Goal: Task Accomplishment & Management: Manage account settings

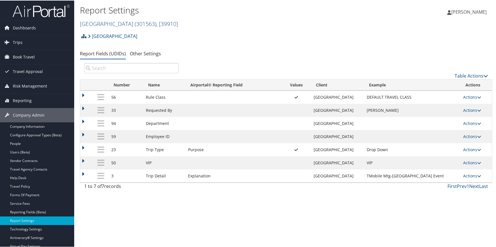
click at [135, 20] on span "( 301563 )" at bounding box center [146, 23] width 22 height 8
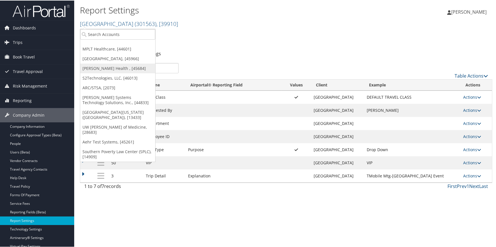
click at [115, 68] on link "[PERSON_NAME] Health , [45684]" at bounding box center [117, 68] width 75 height 10
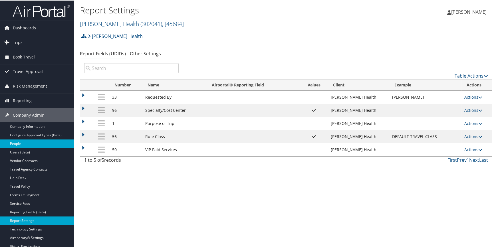
click at [45, 144] on link "People" at bounding box center [37, 143] width 74 height 9
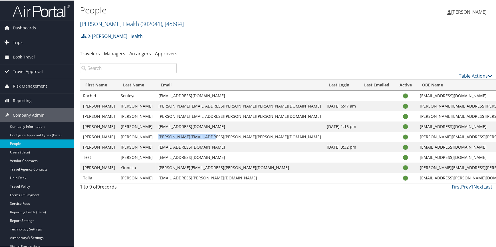
drag, startPoint x: 159, startPoint y: 136, endPoint x: 219, endPoint y: 136, distance: 60.0
click at [219, 136] on td "leah.hoskins@aultman.com" at bounding box center [240, 136] width 169 height 10
copy td "leah.hoskins@aultman.com"
click at [120, 55] on link "Managers" at bounding box center [114, 53] width 21 height 6
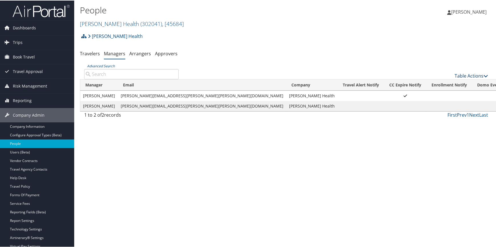
click at [463, 74] on link "Table Actions" at bounding box center [471, 75] width 33 height 6
click at [442, 82] on link "Add New Travel Manager" at bounding box center [452, 84] width 75 height 10
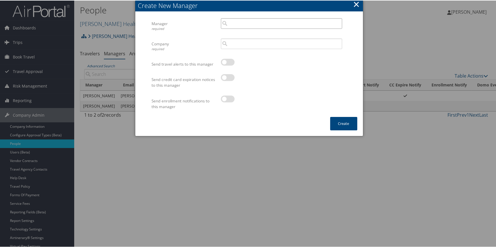
click at [240, 24] on input "search" at bounding box center [281, 23] width 121 height 11
paste input "leah.hoskins@aultman.com"
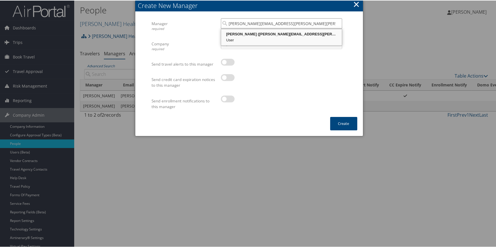
click at [249, 33] on div "Leah Hoskins (leah.hoskins@aultman.com)" at bounding box center [281, 34] width 119 height 6
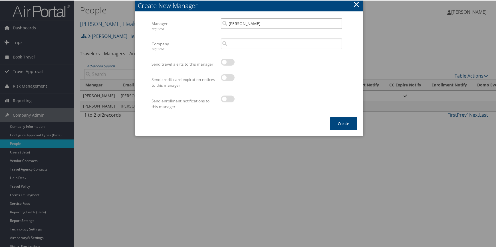
type input "Leah Hoskins"
click at [239, 45] on input "search" at bounding box center [281, 43] width 121 height 11
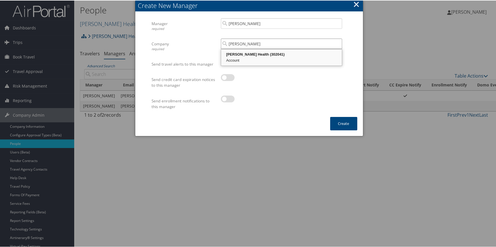
click at [234, 56] on div "Aultman Health (302041)" at bounding box center [281, 54] width 119 height 6
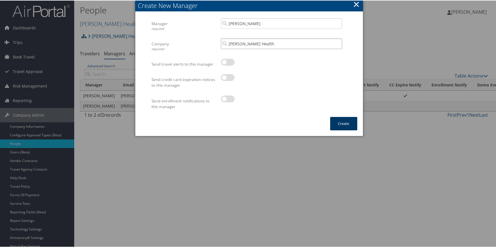
type input "[PERSON_NAME] Health"
click at [337, 123] on button "Create" at bounding box center [344, 123] width 27 height 13
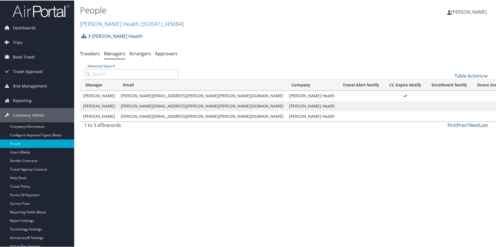
click at [440, 139] on link "Delete" at bounding box center [451, 143] width 59 height 10
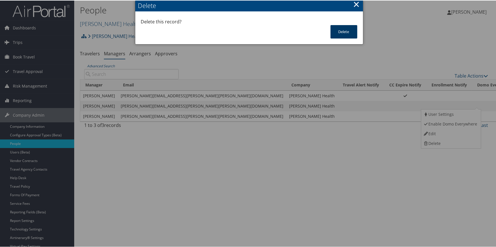
click at [344, 29] on button "Delete" at bounding box center [344, 31] width 27 height 13
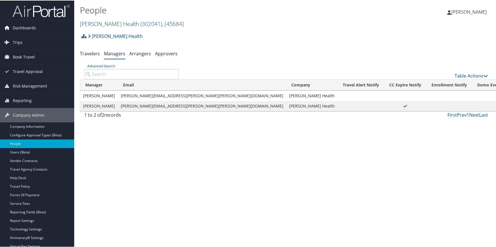
click at [100, 23] on link "Aultman Health ( 302041 ) , [ 45684 ]" at bounding box center [132, 23] width 104 height 8
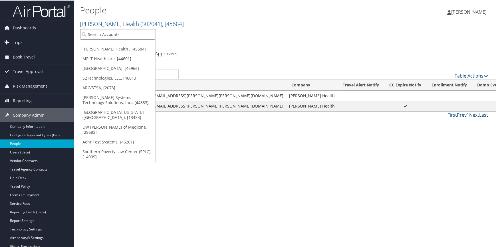
click at [94, 35] on input "search" at bounding box center [117, 34] width 75 height 11
type input "universoty of washington"
click at [103, 33] on input "universoty of washington" at bounding box center [117, 34] width 75 height 11
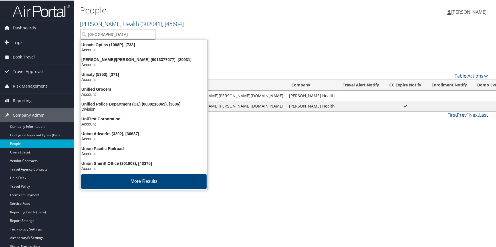
type input "university of washington"
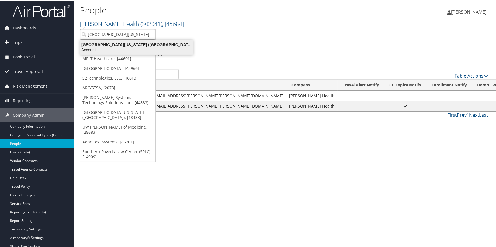
click at [121, 43] on div "University of Washington (UW) (7883), [13433]" at bounding box center [136, 44] width 119 height 5
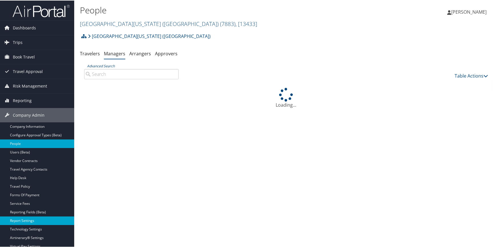
click at [30, 219] on link "Report Settings" at bounding box center [37, 220] width 74 height 9
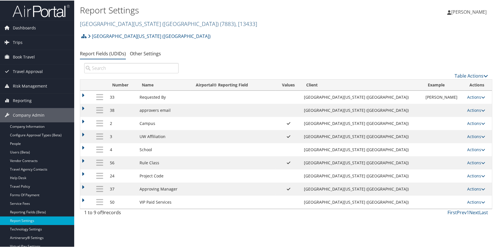
click at [138, 22] on link "[GEOGRAPHIC_DATA][US_STATE] ([GEOGRAPHIC_DATA]) ( 7883 ) , [ 13433 ]" at bounding box center [168, 23] width 177 height 8
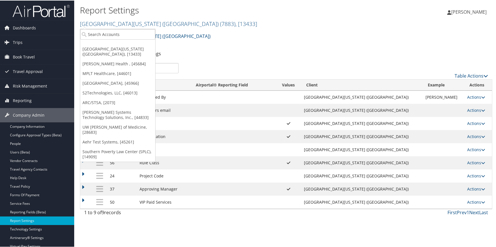
click at [194, 34] on div "[GEOGRAPHIC_DATA][US_STATE] ([GEOGRAPHIC_DATA]) Account Structure [GEOGRAPHIC_D…" at bounding box center [286, 37] width 413 height 15
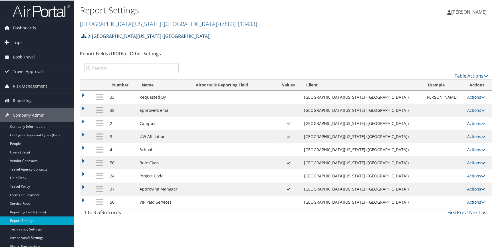
click at [141, 37] on link "[GEOGRAPHIC_DATA][US_STATE] ([GEOGRAPHIC_DATA])" at bounding box center [149, 35] width 123 height 11
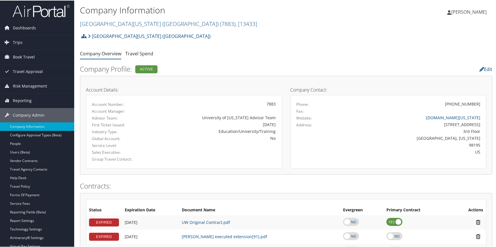
click at [83, 37] on icon at bounding box center [83, 35] width 5 height 5
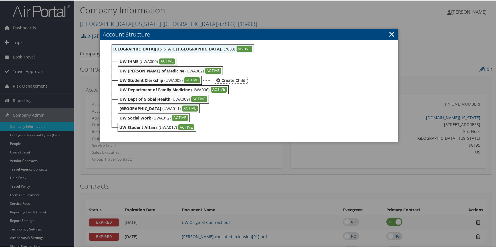
click at [135, 76] on div "UW Student Clerkship (UWA005) ACTIVE" at bounding box center [160, 79] width 84 height 9
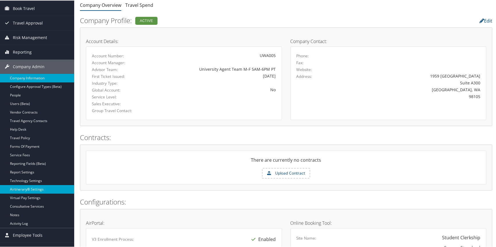
scroll to position [52, 0]
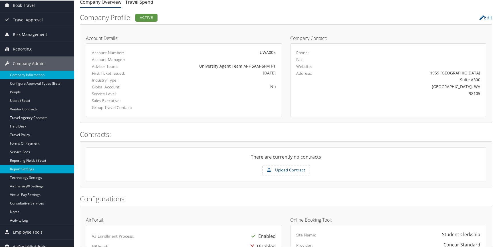
click at [42, 168] on link "Report Settings" at bounding box center [37, 169] width 74 height 9
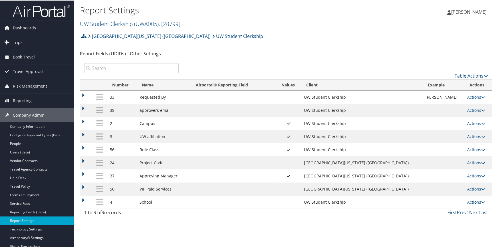
click at [87, 36] on li "[GEOGRAPHIC_DATA][US_STATE] ([GEOGRAPHIC_DATA])" at bounding box center [149, 35] width 124 height 11
click at [85, 34] on icon at bounding box center [83, 35] width 5 height 5
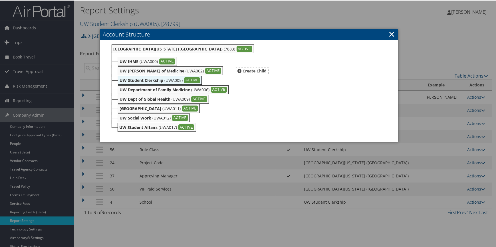
click at [137, 69] on b "UW [PERSON_NAME] of Medicine" at bounding box center [152, 70] width 65 height 5
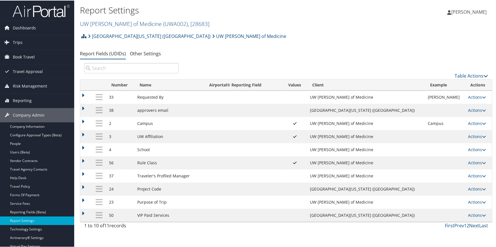
click at [84, 34] on icon at bounding box center [83, 35] width 5 height 5
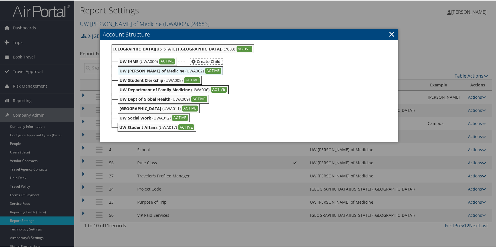
click at [129, 60] on b "UW IHME" at bounding box center [129, 60] width 19 height 5
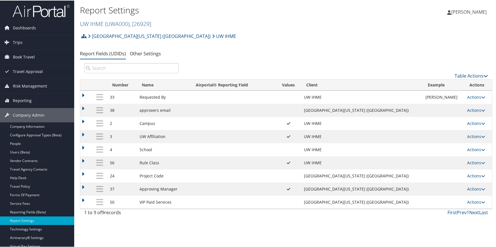
click at [85, 34] on icon at bounding box center [83, 35] width 5 height 5
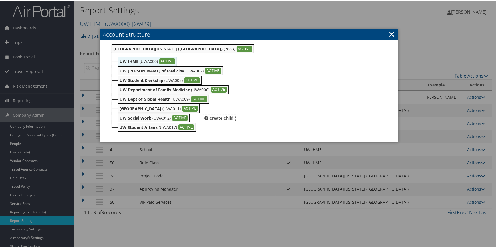
click at [127, 118] on b "UW Social Work" at bounding box center [136, 117] width 32 height 5
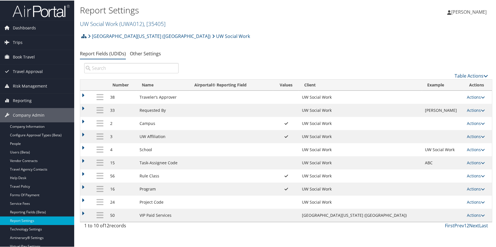
click at [84, 37] on icon at bounding box center [83, 35] width 5 height 5
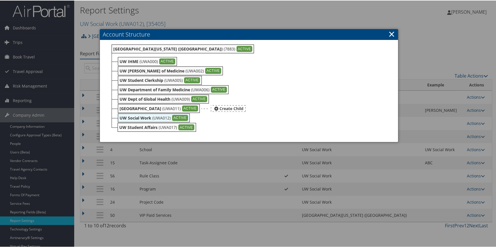
click at [133, 109] on b "UW Bothell Campus" at bounding box center [141, 107] width 42 height 5
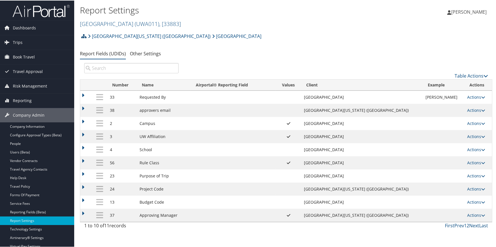
click at [83, 37] on icon at bounding box center [83, 35] width 5 height 5
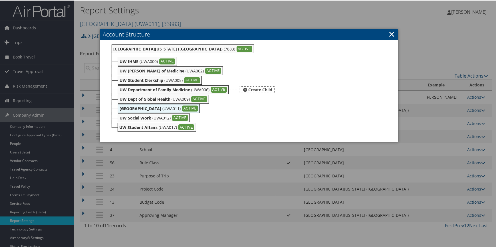
click at [136, 87] on b "UW Department of Family Medicine" at bounding box center [155, 89] width 71 height 5
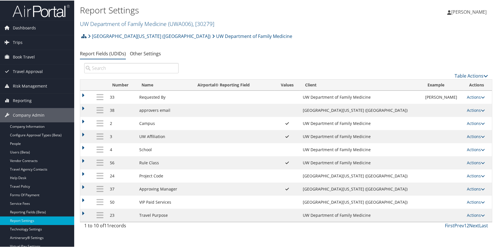
click at [86, 36] on icon at bounding box center [83, 35] width 5 height 5
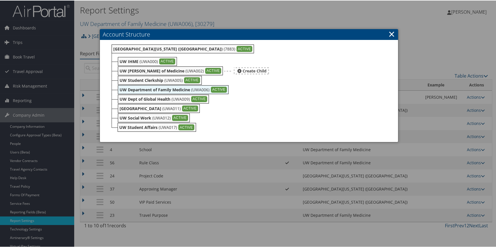
click at [142, 69] on b "UW [PERSON_NAME] of Medicine" at bounding box center [152, 70] width 65 height 5
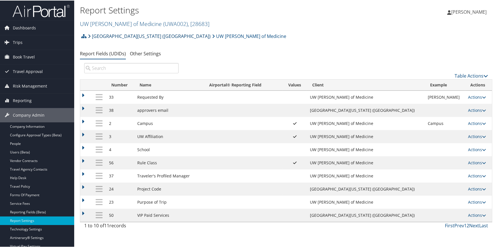
click at [101, 37] on link "[GEOGRAPHIC_DATA][US_STATE] ([GEOGRAPHIC_DATA])" at bounding box center [149, 35] width 123 height 11
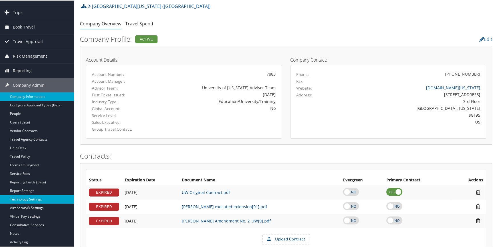
scroll to position [78, 0]
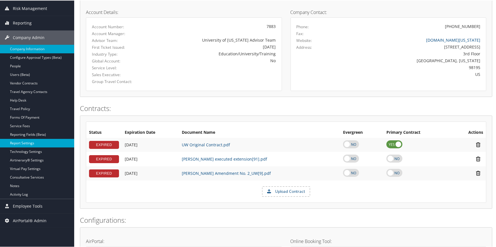
click at [47, 142] on link "Report Settings" at bounding box center [37, 143] width 74 height 9
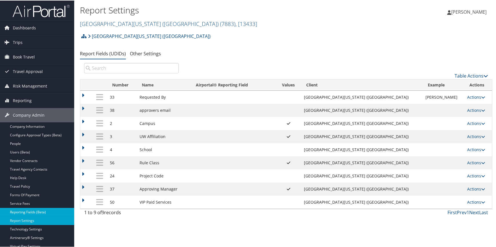
click at [30, 208] on link "Reporting Fields (Beta)" at bounding box center [37, 212] width 74 height 9
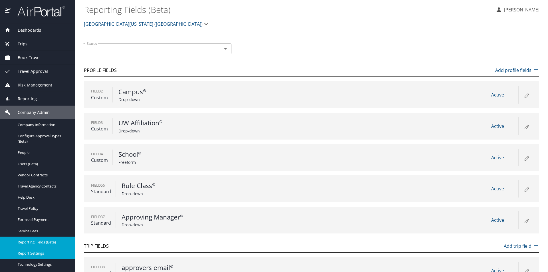
click at [35, 252] on span "Report Settings" at bounding box center [43, 253] width 50 height 5
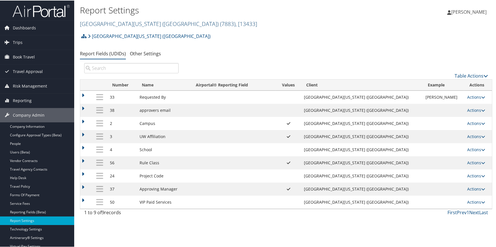
click at [111, 22] on link "[GEOGRAPHIC_DATA][US_STATE] ([GEOGRAPHIC_DATA]) ( 7883 ) , [ 13433 ]" at bounding box center [168, 23] width 177 height 8
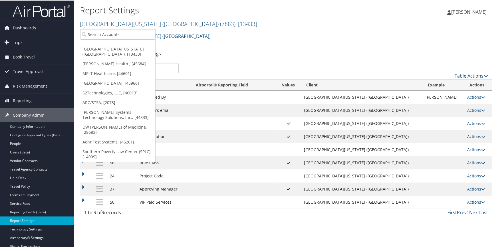
click at [215, 44] on div "[GEOGRAPHIC_DATA][US_STATE] ([GEOGRAPHIC_DATA]) Account Structure [GEOGRAPHIC_D…" at bounding box center [286, 37] width 413 height 15
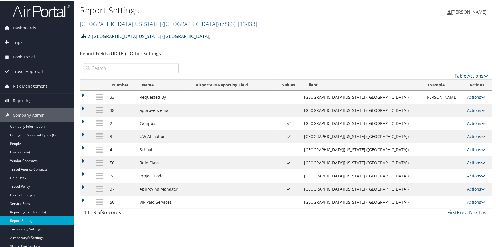
click at [85, 39] on link at bounding box center [83, 35] width 5 height 11
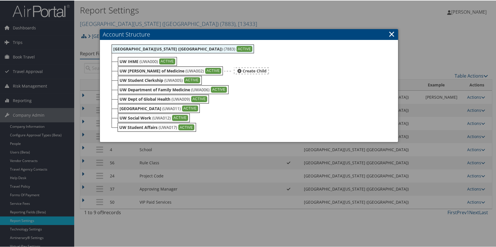
click at [140, 71] on b "UW [PERSON_NAME] of Medicine" at bounding box center [152, 70] width 65 height 5
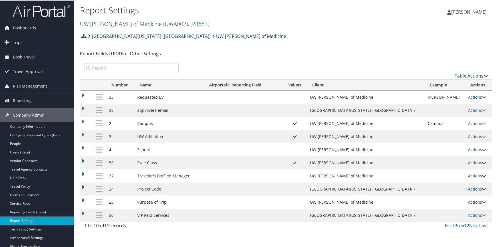
click at [117, 22] on link "UW Dean of Medicine ( UWA002 ) , [ 28683 ]" at bounding box center [145, 23] width 130 height 8
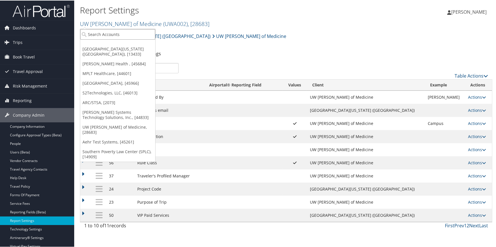
click at [111, 36] on input "search" at bounding box center [117, 34] width 75 height 11
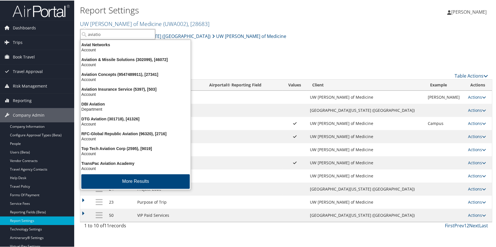
type input "aviation"
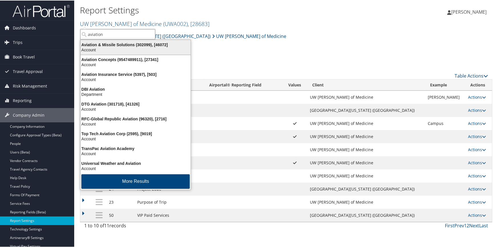
click at [121, 45] on div "Aviation & Missile Solutions (302099), [46072]" at bounding box center [135, 44] width 117 height 5
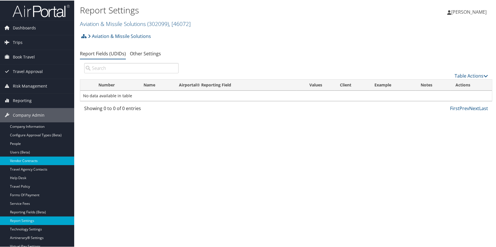
click at [29, 159] on link "Vendor Contracts" at bounding box center [37, 160] width 74 height 9
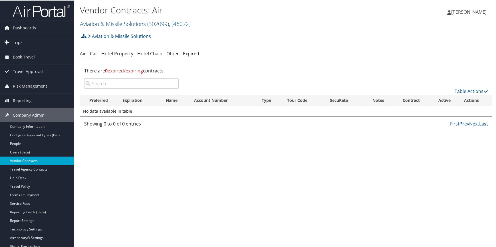
click at [96, 54] on link "Car" at bounding box center [93, 53] width 7 height 6
